Goal: Task Accomplishment & Management: Manage account settings

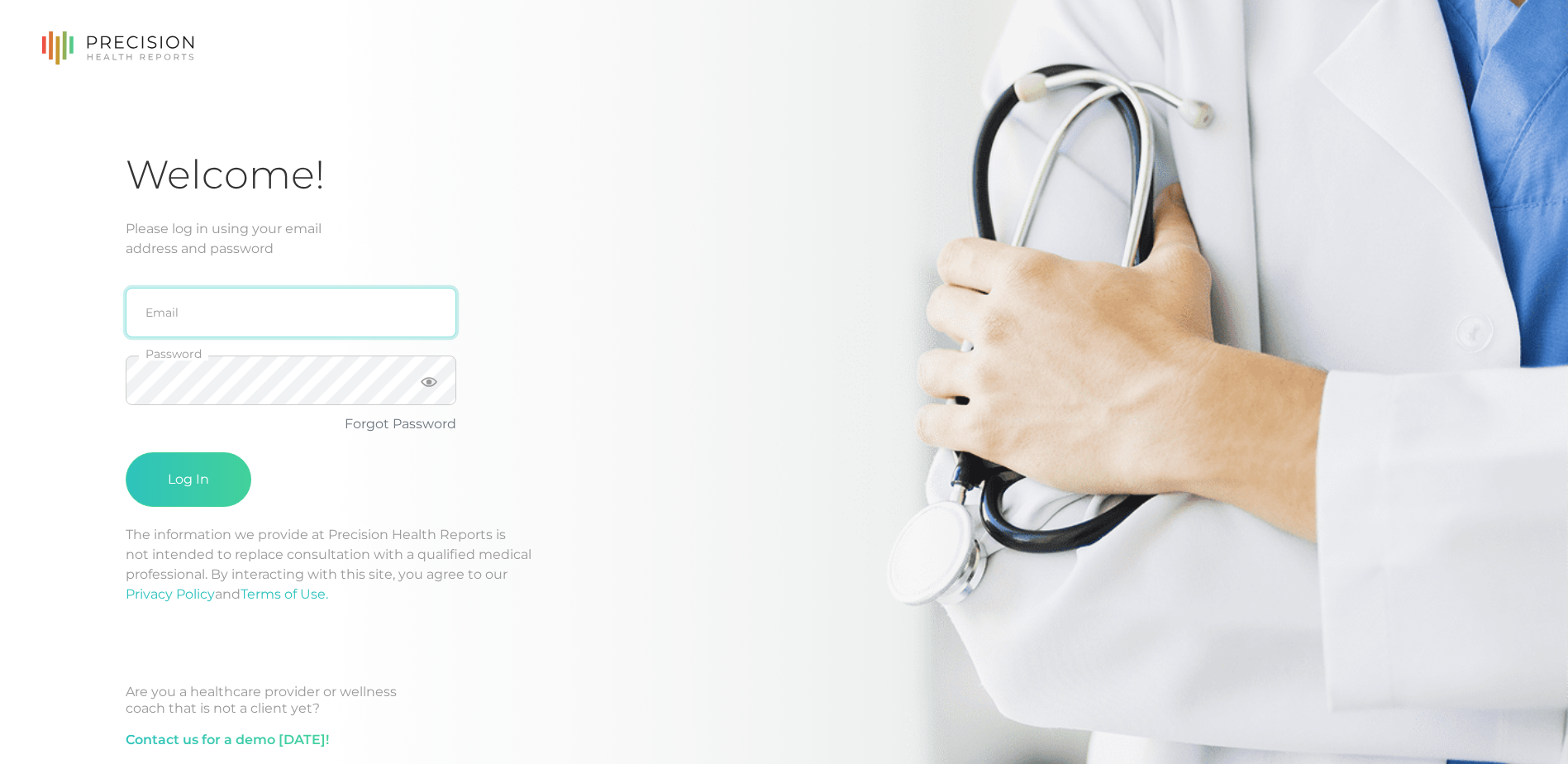
click at [170, 313] on input "email" at bounding box center [291, 312] width 331 height 49
type input "[EMAIL_ADDRESS][DOMAIN_NAME]"
click at [428, 383] on icon at bounding box center [429, 382] width 17 height 10
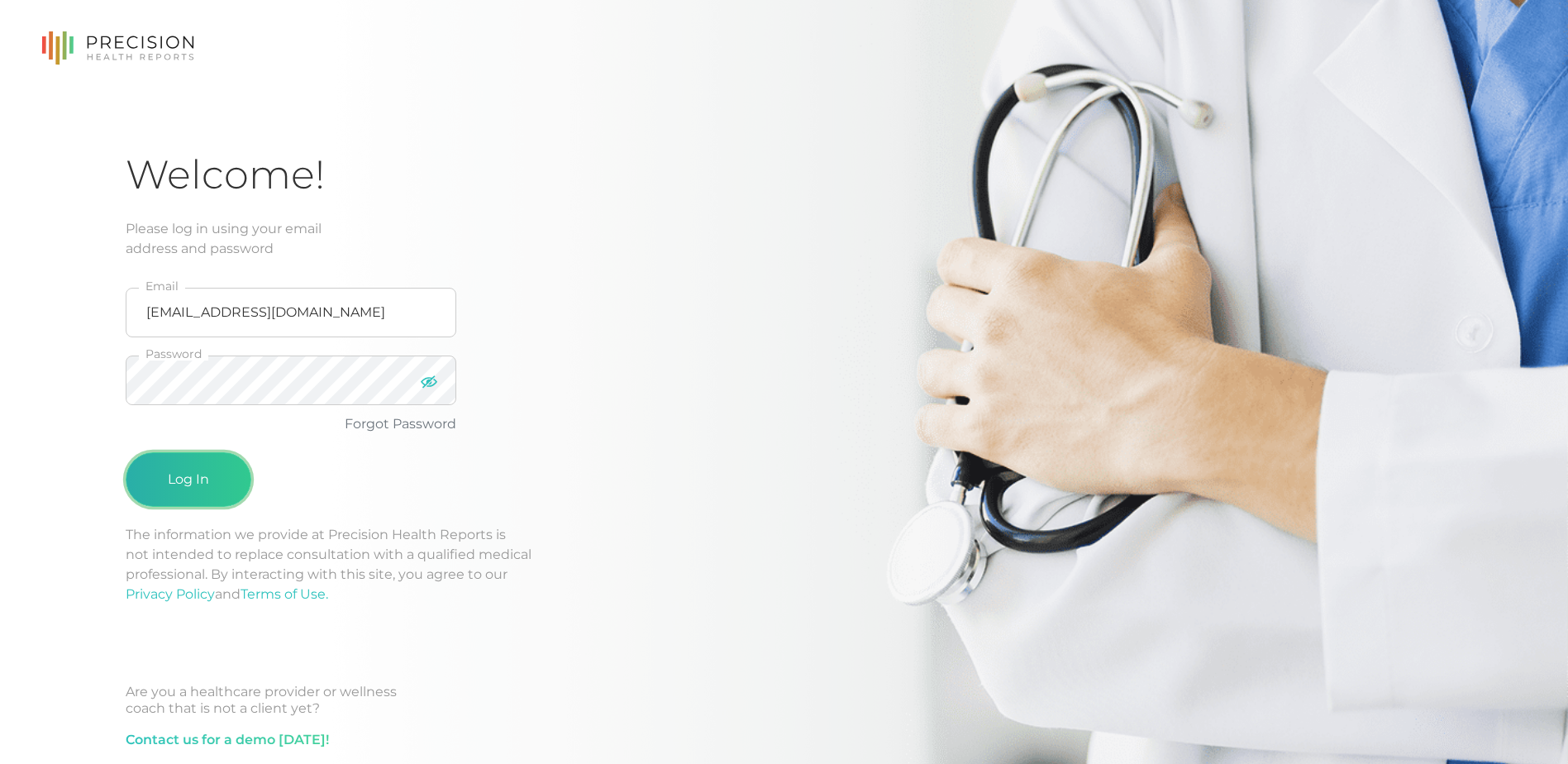
click at [189, 483] on button "Log In" at bounding box center [189, 479] width 126 height 55
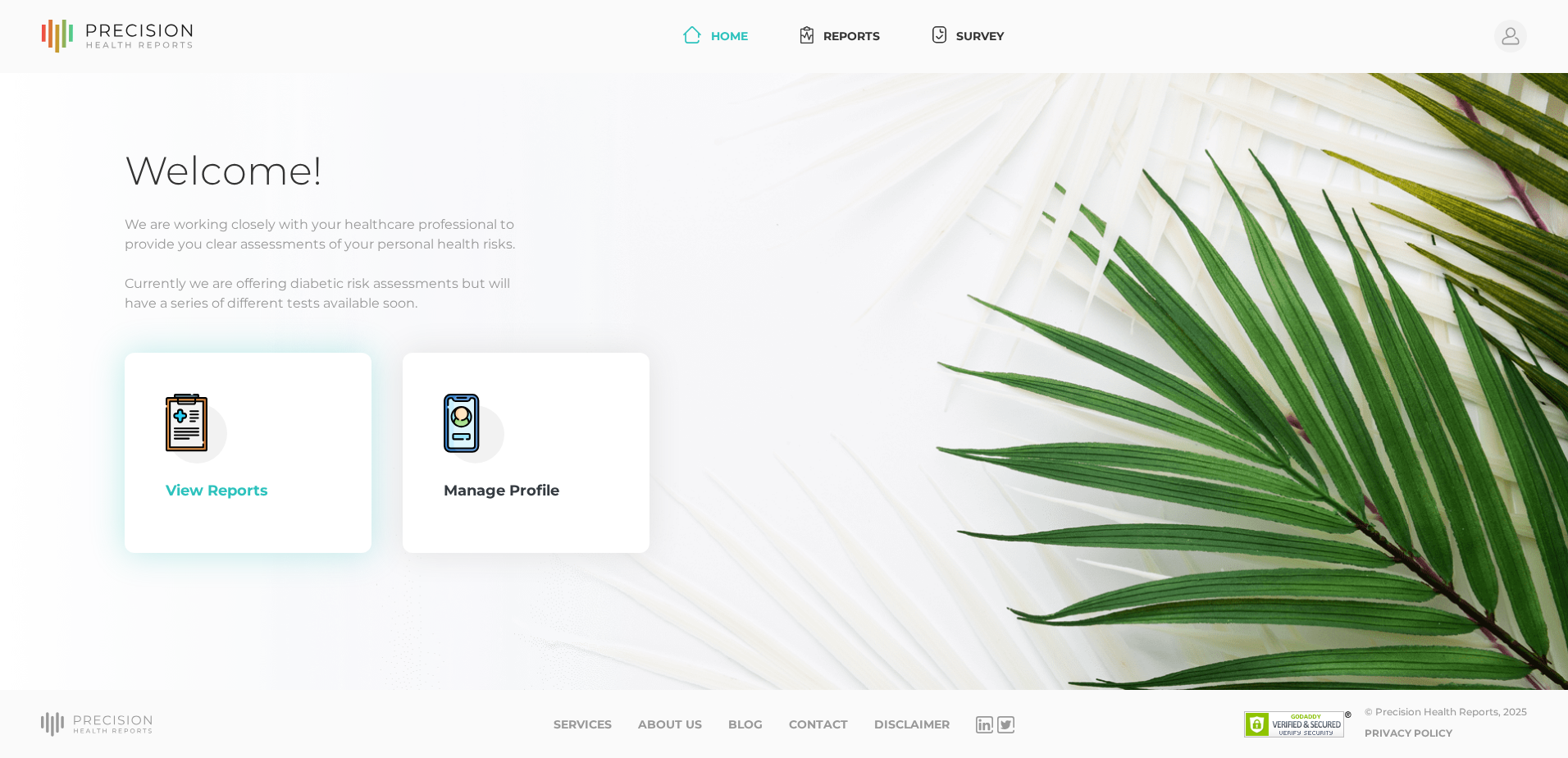
click at [196, 430] on icon at bounding box center [187, 424] width 34 height 46
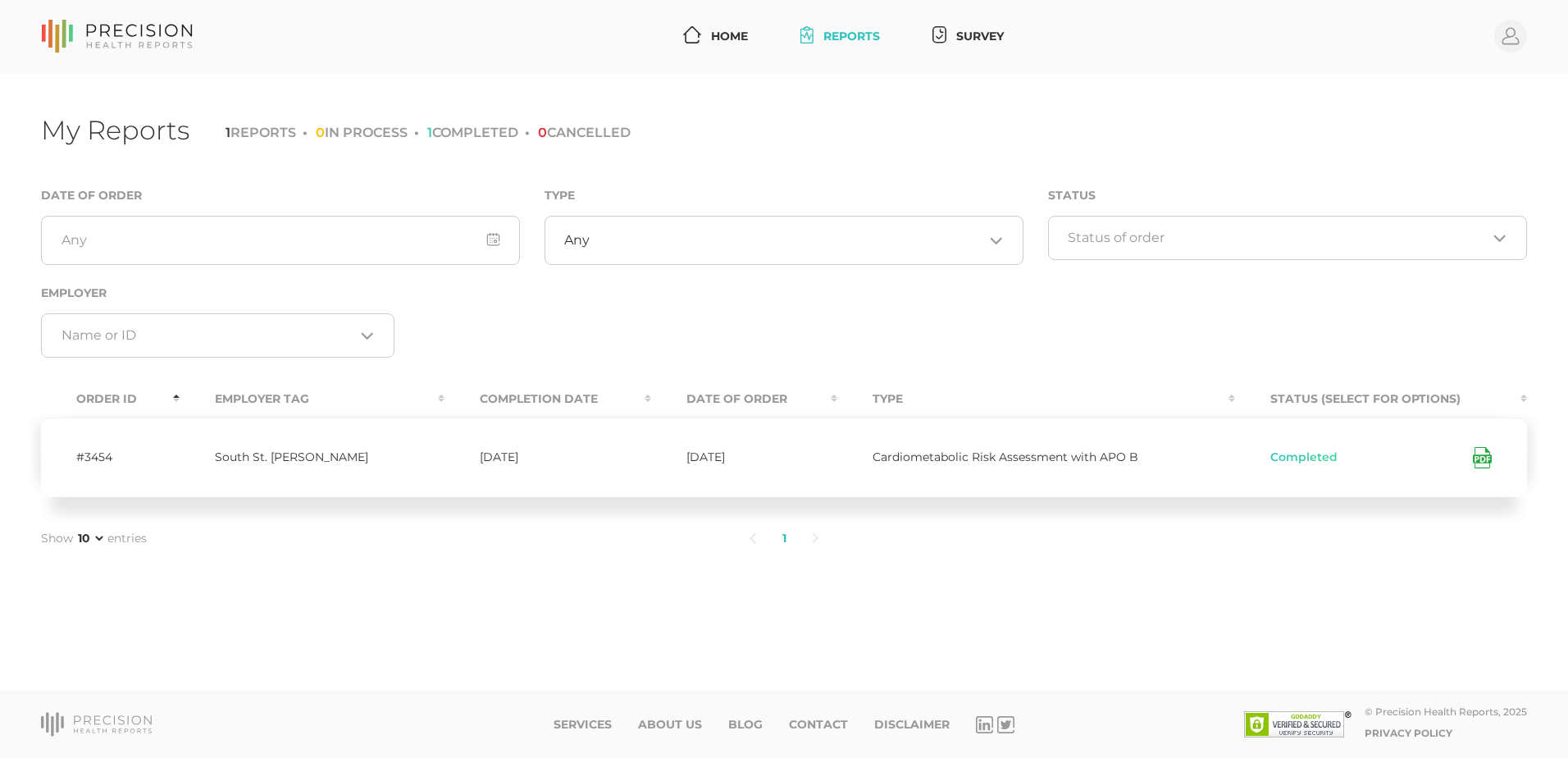
click at [1479, 465] on icon at bounding box center [1482, 457] width 19 height 21
